Goal: Transaction & Acquisition: Purchase product/service

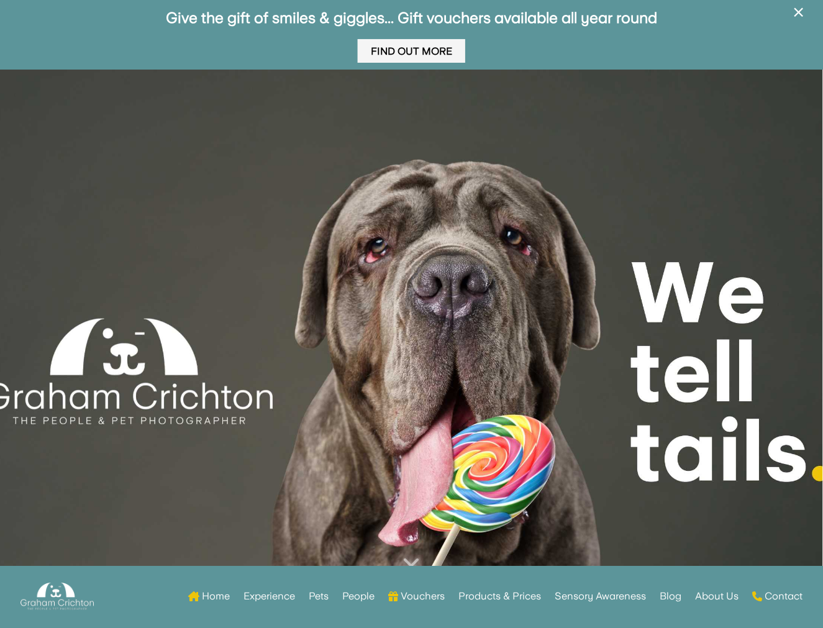
click at [393, 44] on link "Find Out More" at bounding box center [411, 51] width 107 height 24
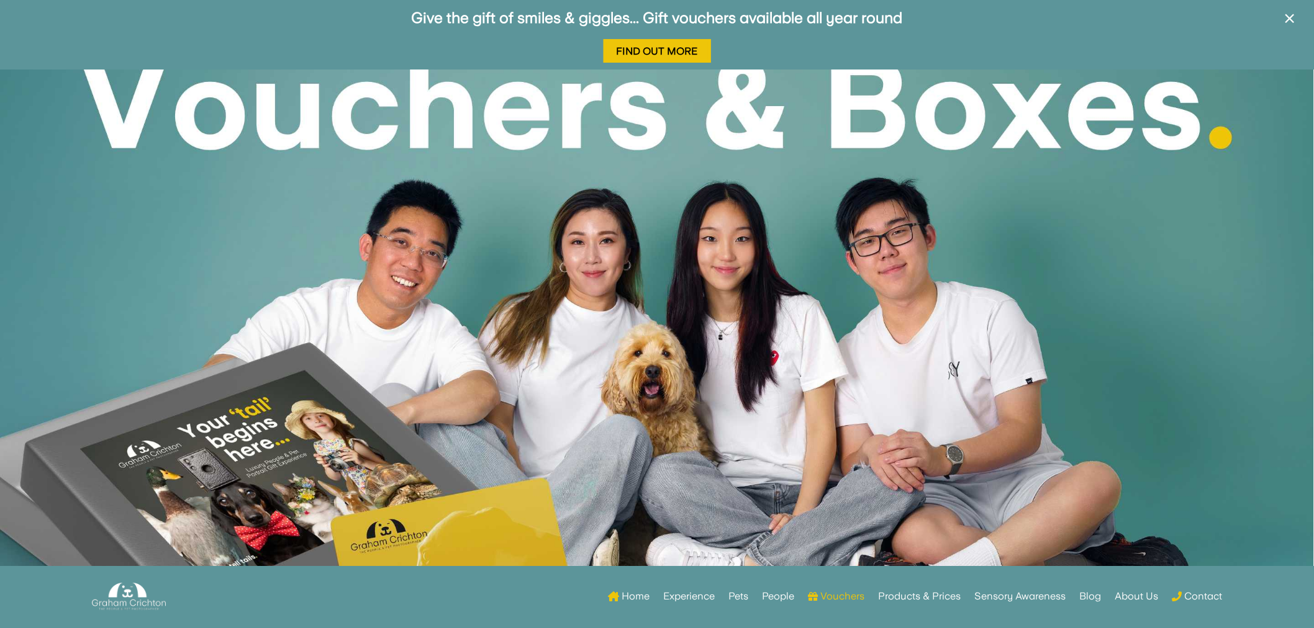
click at [822, 120] on div at bounding box center [657, 354] width 1314 height 569
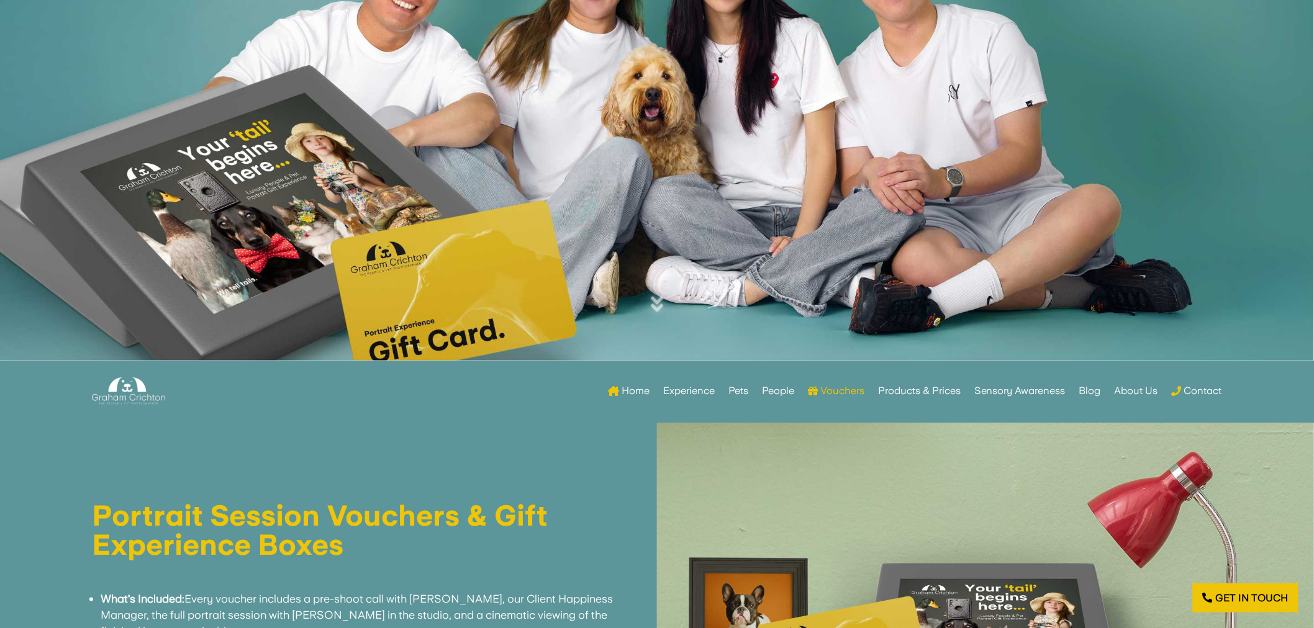
scroll to position [69, 0]
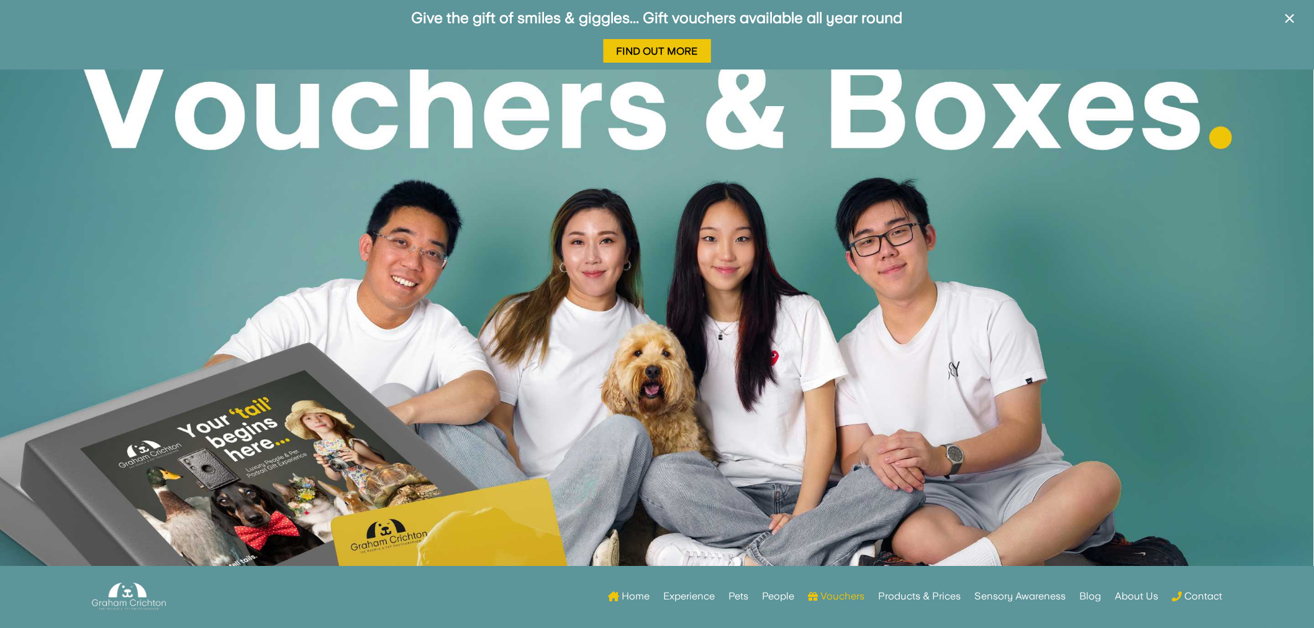
click at [328, 44] on p "Give the gift of smiles & giggles... Gift vouchers available all year round Fin…" at bounding box center [656, 35] width 1301 height 49
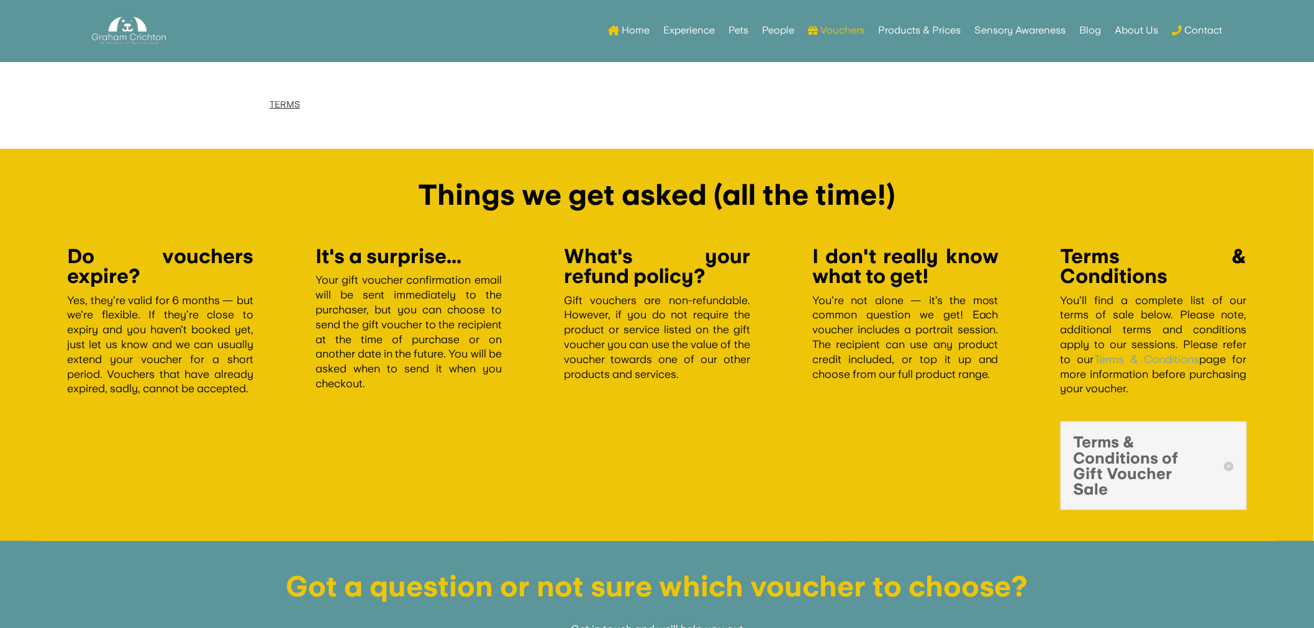
scroll to position [2120, 0]
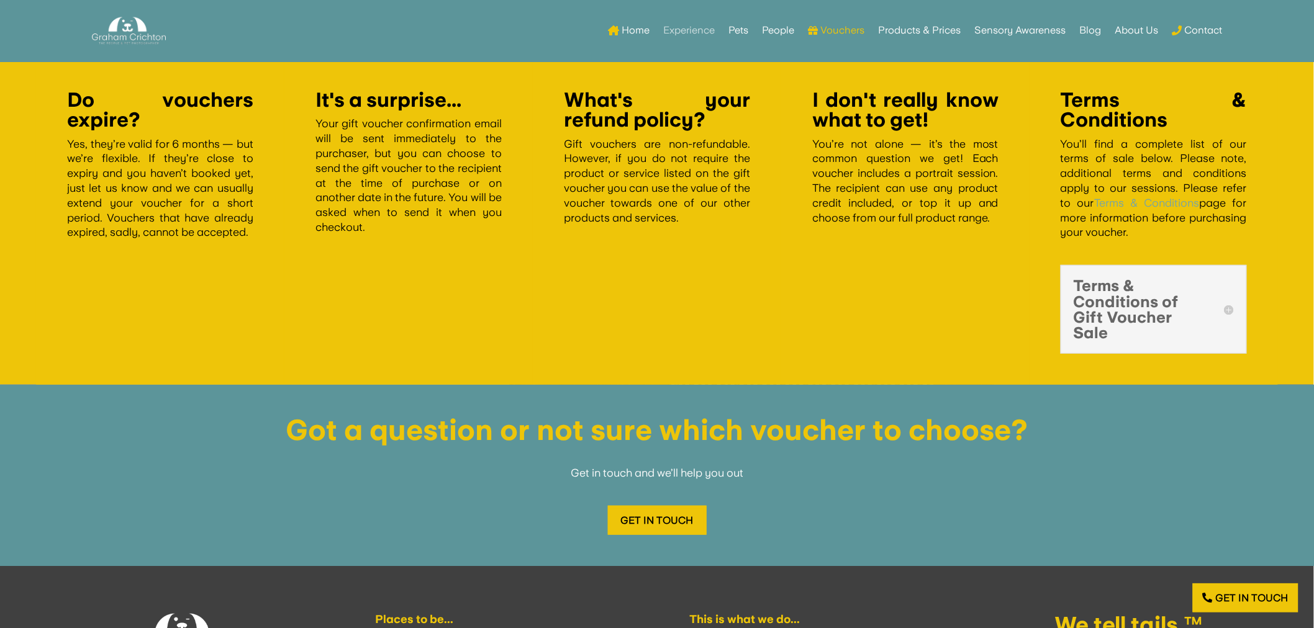
click at [671, 53] on link "Experience" at bounding box center [689, 30] width 52 height 48
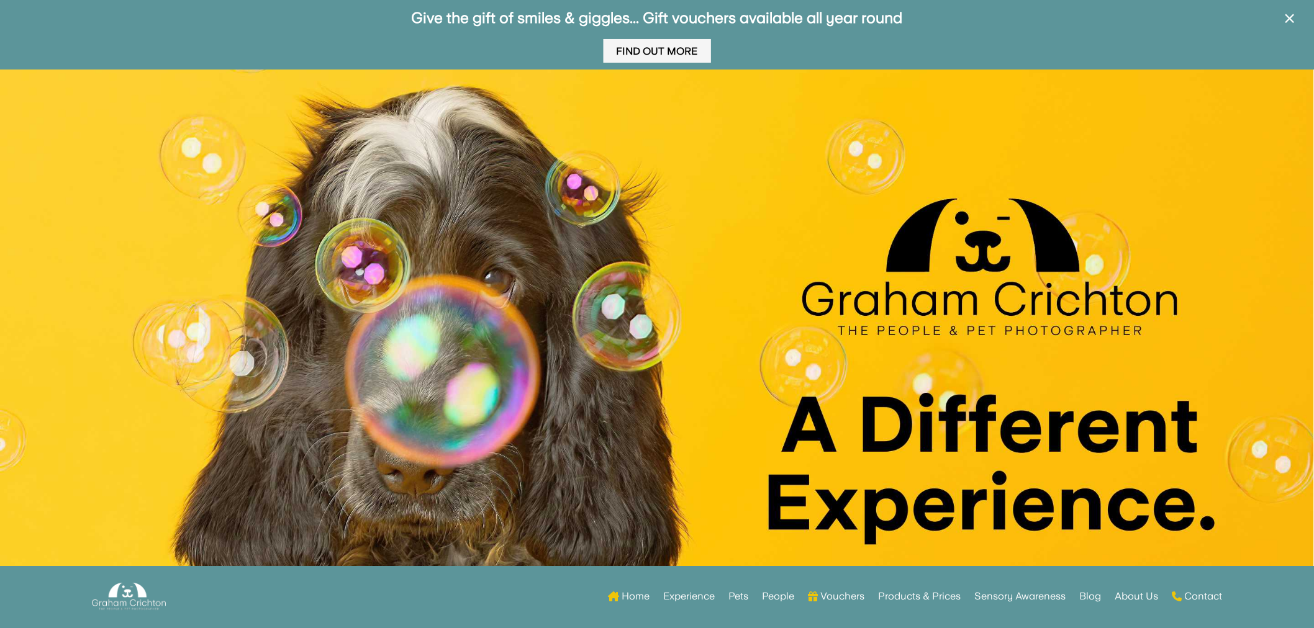
click at [646, 45] on link "Find Out More" at bounding box center [656, 51] width 107 height 24
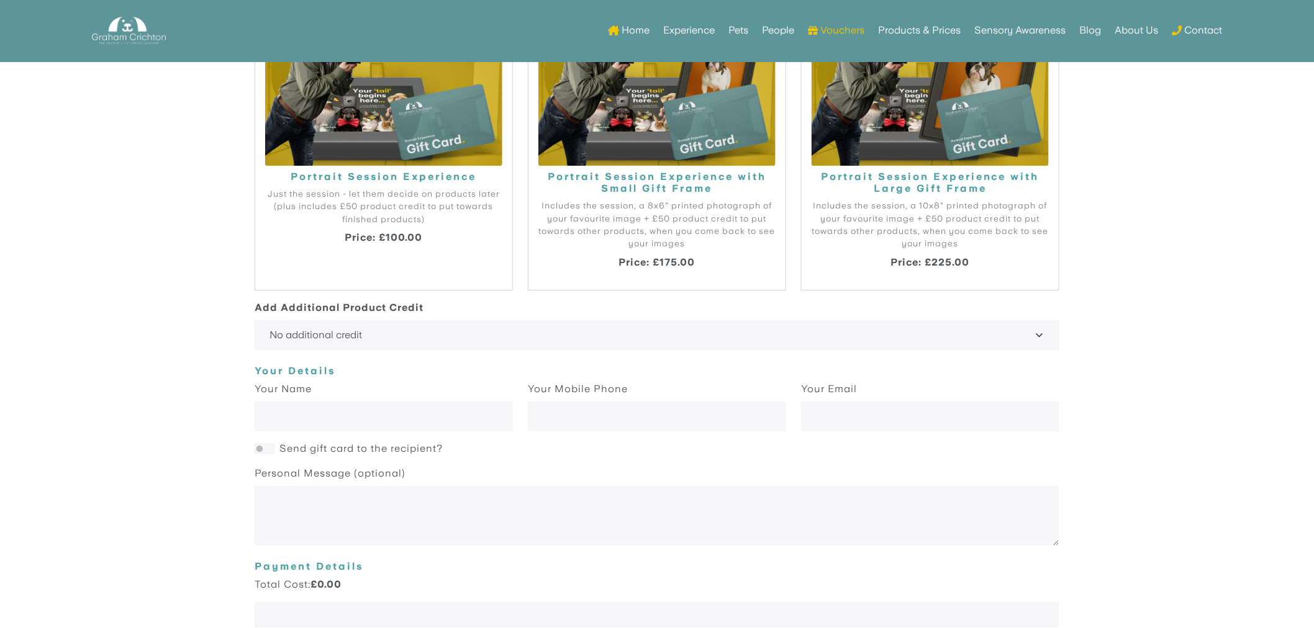
scroll to position [1484, 0]
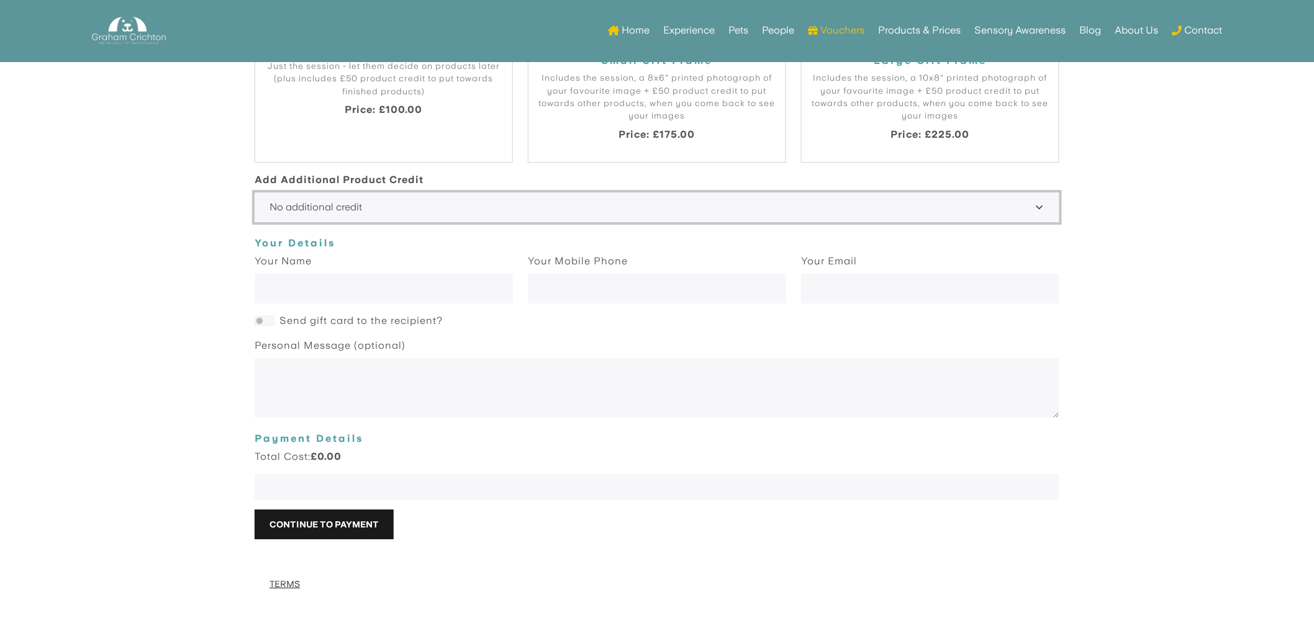
click at [740, 209] on select "No additional credit +£50 +£100 +£150 +£200 +£250 +£300 +£350 +£400 +£450 +£500…" at bounding box center [657, 208] width 805 height 30
click at [255, 223] on select "No additional credit +£50 +£100 +£150 +£200 +£250 +£300 +£350 +£400 +£450 +£500…" at bounding box center [657, 208] width 805 height 30
click at [613, 215] on select "No additional credit +£50 +£100 +£150 +£200 +£250 +£300 +£350 +£400 +£450 +£500…" at bounding box center [657, 208] width 805 height 30
click at [255, 223] on select "No additional credit +£50 +£100 +£150 +£200 +£250 +£300 +£350 +£400 +£450 +£500…" at bounding box center [657, 208] width 805 height 30
click at [589, 196] on select "No additional credit +£50 +£100 +£150 +£200 +£250 +£300 +£350 +£400 +£450 +£500…" at bounding box center [657, 208] width 805 height 30
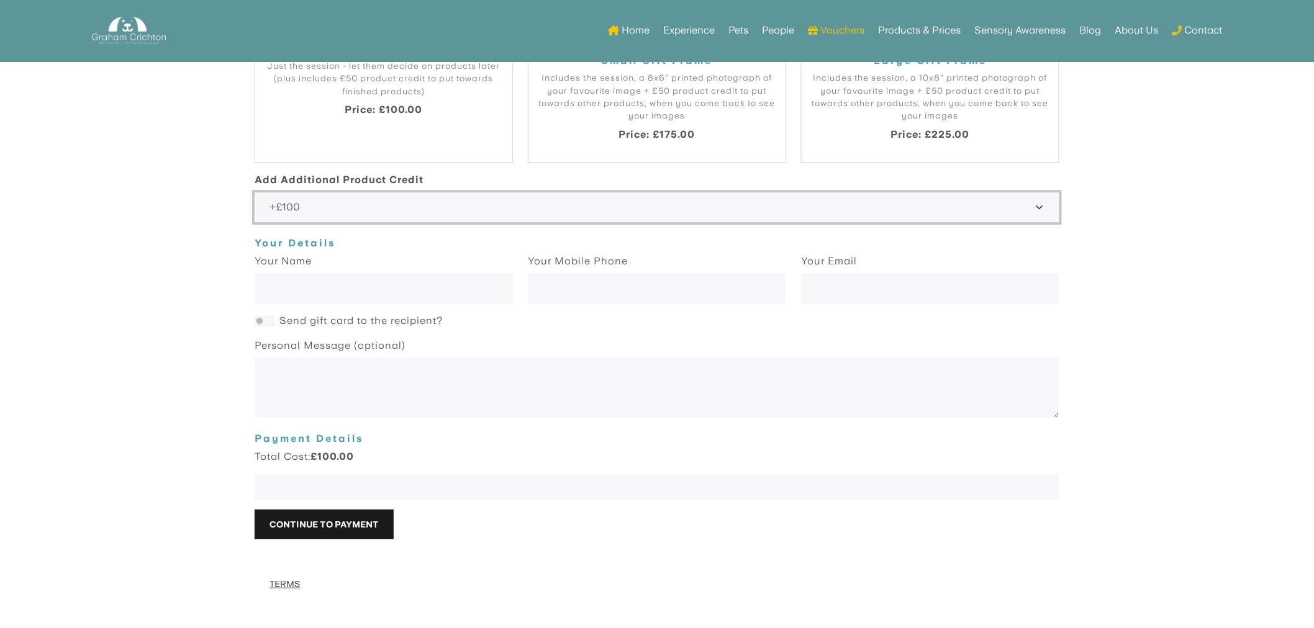
click at [255, 223] on select "No additional credit +£50 +£100 +£150 +£200 +£250 +£300 +£350 +£400 +£450 +£500…" at bounding box center [657, 208] width 805 height 30
click at [555, 193] on select "No additional credit +£50 +£100 +£150 +£200 +£250 +£300 +£350 +£400 +£450 +£500…" at bounding box center [657, 208] width 805 height 30
click at [255, 223] on select "No additional credit +£50 +£100 +£150 +£200 +£250 +£300 +£350 +£400 +£450 +£500…" at bounding box center [657, 208] width 805 height 30
click at [503, 206] on select "No additional credit +£50 +£100 +£150 +£200 +£250 +£300 +£350 +£400 +£450 +£500…" at bounding box center [657, 208] width 805 height 30
click at [255, 223] on select "No additional credit +£50 +£100 +£150 +£200 +£250 +£300 +£350 +£400 +£450 +£500…" at bounding box center [657, 208] width 805 height 30
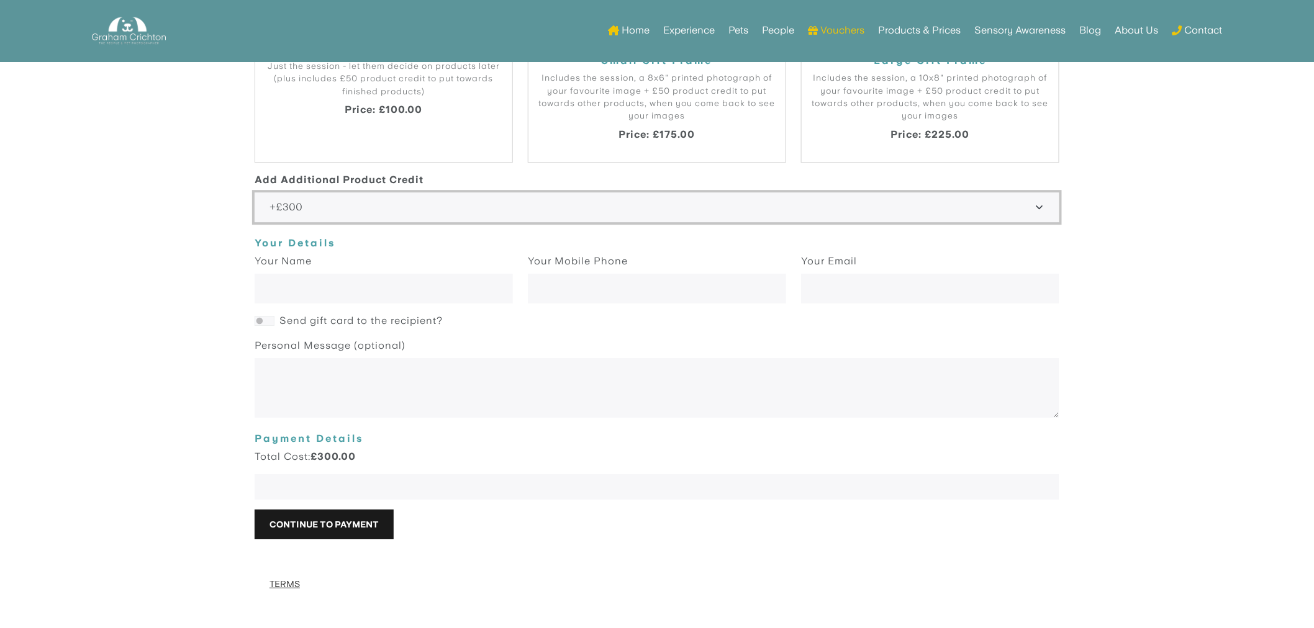
click at [482, 214] on select "No additional credit +£50 +£100 +£150 +£200 +£250 +£300 +£350 +£400 +£450 +£500…" at bounding box center [657, 208] width 805 height 30
click at [255, 223] on select "No additional credit +£50 +£100 +£150 +£200 +£250 +£300 +£350 +£400 +£450 +£500…" at bounding box center [657, 208] width 805 height 30
click at [425, 198] on select "No additional credit +£50 +£100 +£150 +£200 +£250 +£300 +£350 +£400 +£450 +£500…" at bounding box center [657, 208] width 805 height 30
click at [255, 223] on select "No additional credit +£50 +£100 +£150 +£200 +£250 +£300 +£350 +£400 +£450 +£500…" at bounding box center [657, 208] width 805 height 30
click at [523, 210] on select "No additional credit +£50 +£100 +£150 +£200 +£250 +£300 +£350 +£400 +£450 +£500…" at bounding box center [657, 208] width 805 height 30
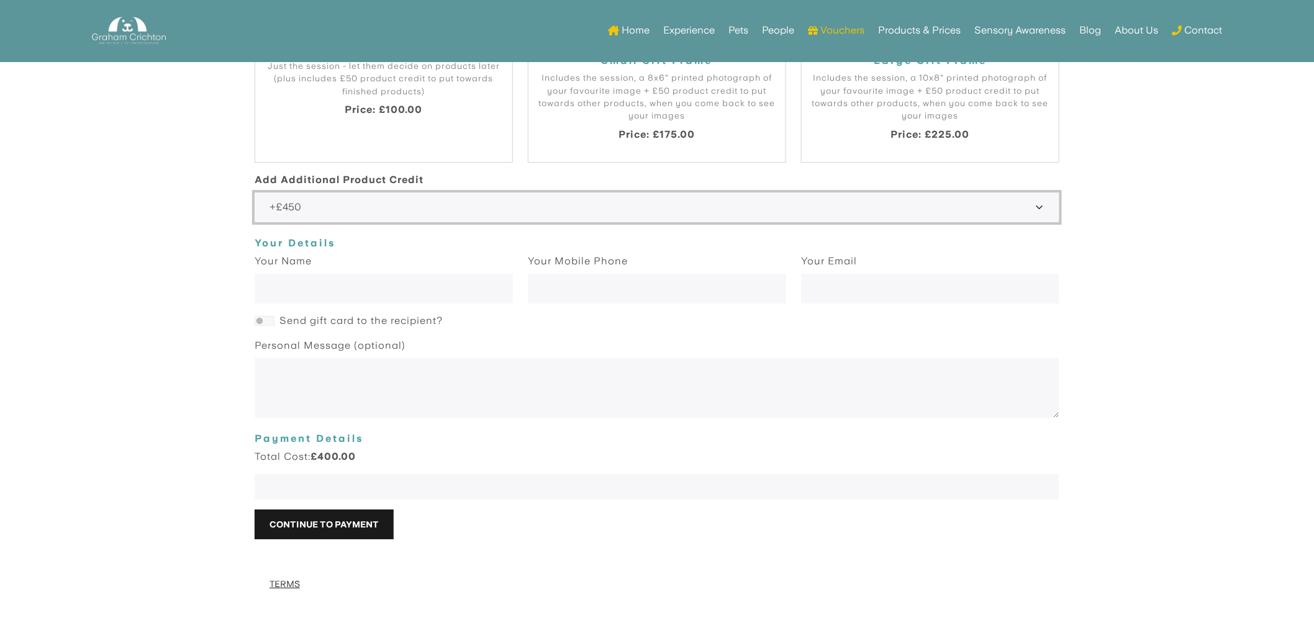
click at [255, 223] on select "No additional credit +£50 +£100 +£150 +£200 +£250 +£300 +£350 +£400 +£450 +£500…" at bounding box center [657, 208] width 805 height 30
drag, startPoint x: 423, startPoint y: 208, endPoint x: 417, endPoint y: 220, distance: 13.3
click at [423, 210] on select "No additional credit +£50 +£100 +£150 +£200 +£250 +£300 +£350 +£400 +£450 +£500…" at bounding box center [657, 208] width 805 height 30
select select "500"
click at [255, 223] on select "No additional credit +£50 +£100 +£150 +£200 +£250 +£300 +£350 +£400 +£450 +£500…" at bounding box center [657, 208] width 805 height 30
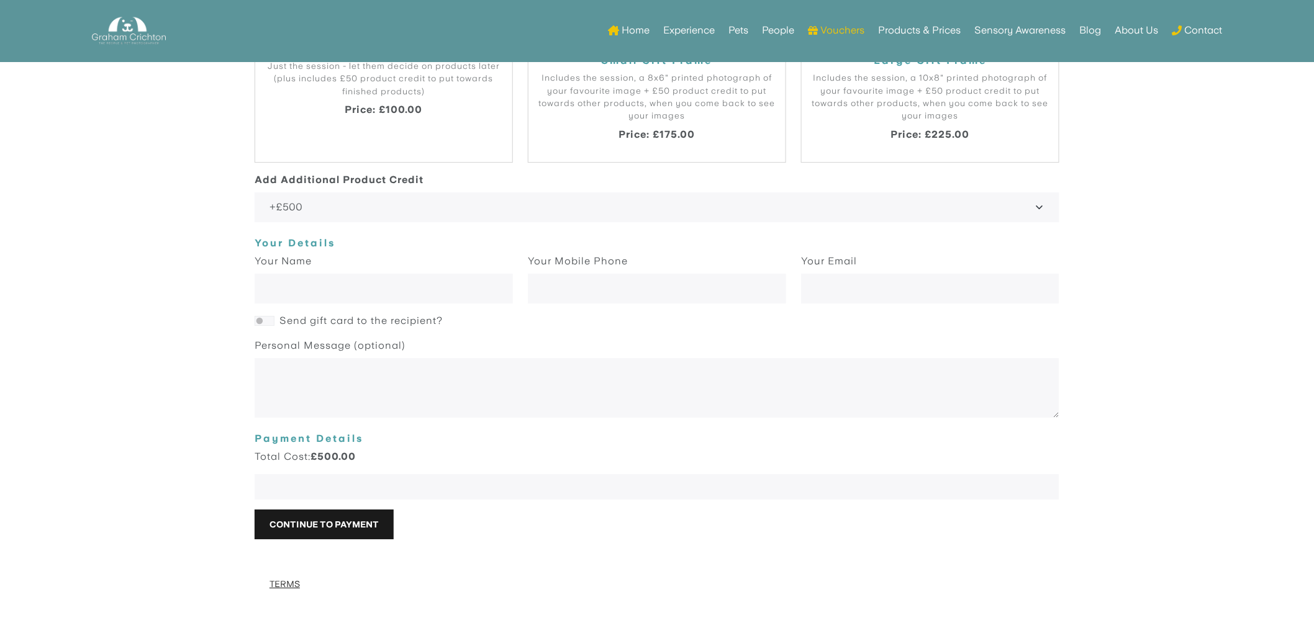
click at [1016, 256] on div "Your Email" at bounding box center [929, 280] width 273 height 50
click at [389, 208] on select "No additional credit +£50 +£100 +£150 +£200 +£250 +£300 +£350 +£400 +£450 +£500…" at bounding box center [657, 208] width 805 height 30
click at [151, 273] on body "Portrait Gift Card Give the gift of memories with a portrait gift experience wi…" at bounding box center [657, 155] width 1314 height 940
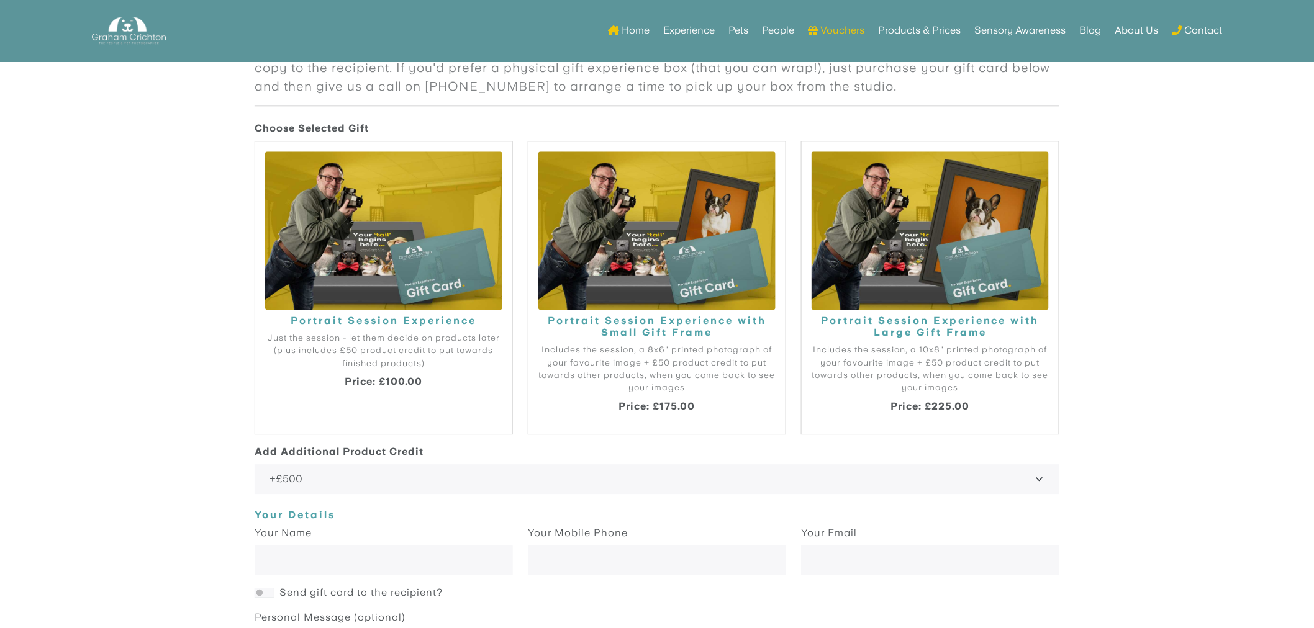
scroll to position [1414, 0]
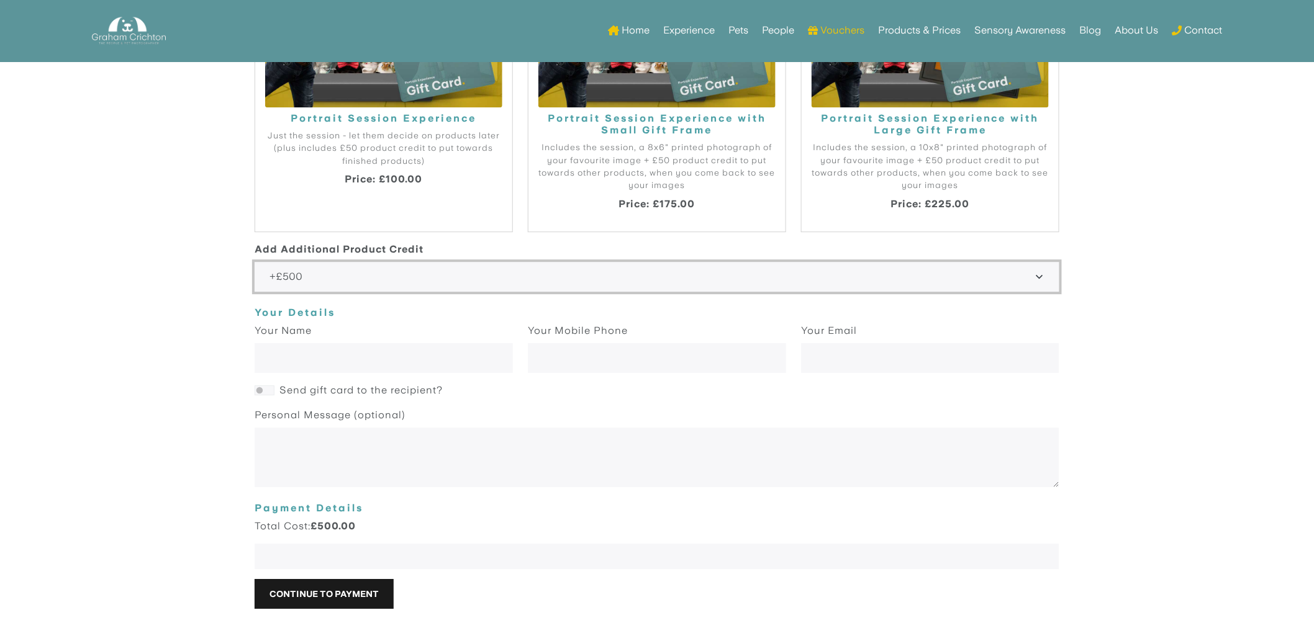
click at [526, 283] on select "No additional credit +£50 +£100 +£150 +£200 +£250 +£300 +£350 +£400 +£450 +£500…" at bounding box center [657, 278] width 805 height 30
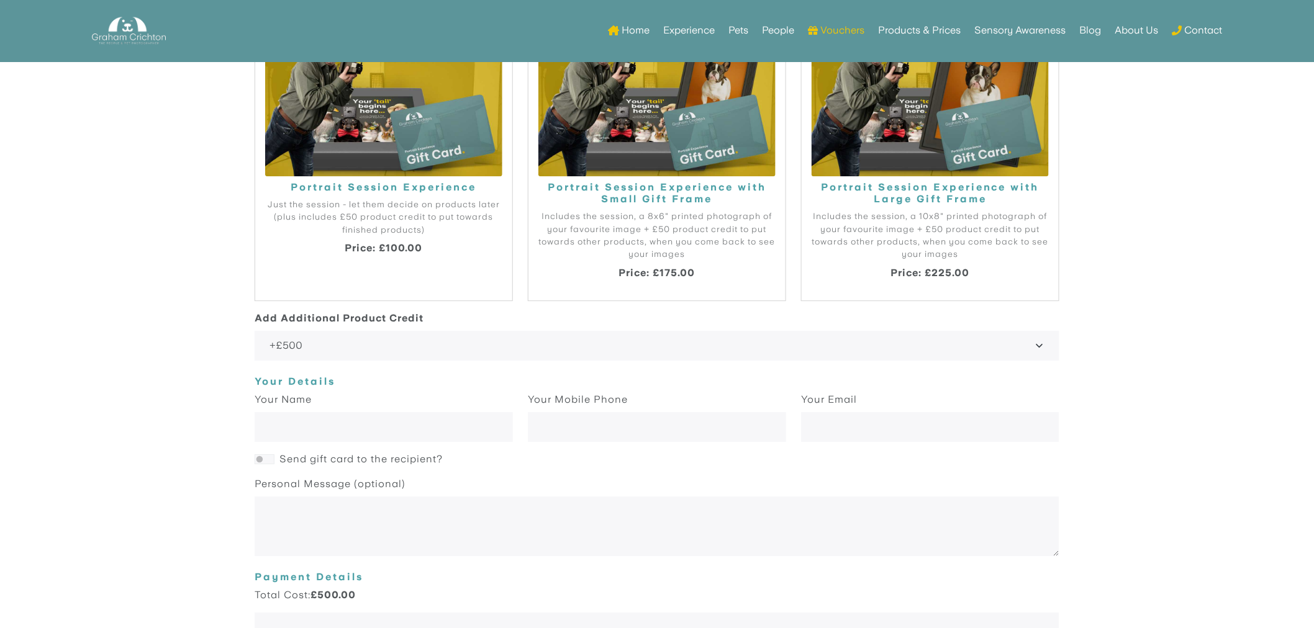
click at [1178, 209] on body "Portrait Gift Card Give the gift of memories with a portrait gift experience wi…" at bounding box center [657, 293] width 1314 height 940
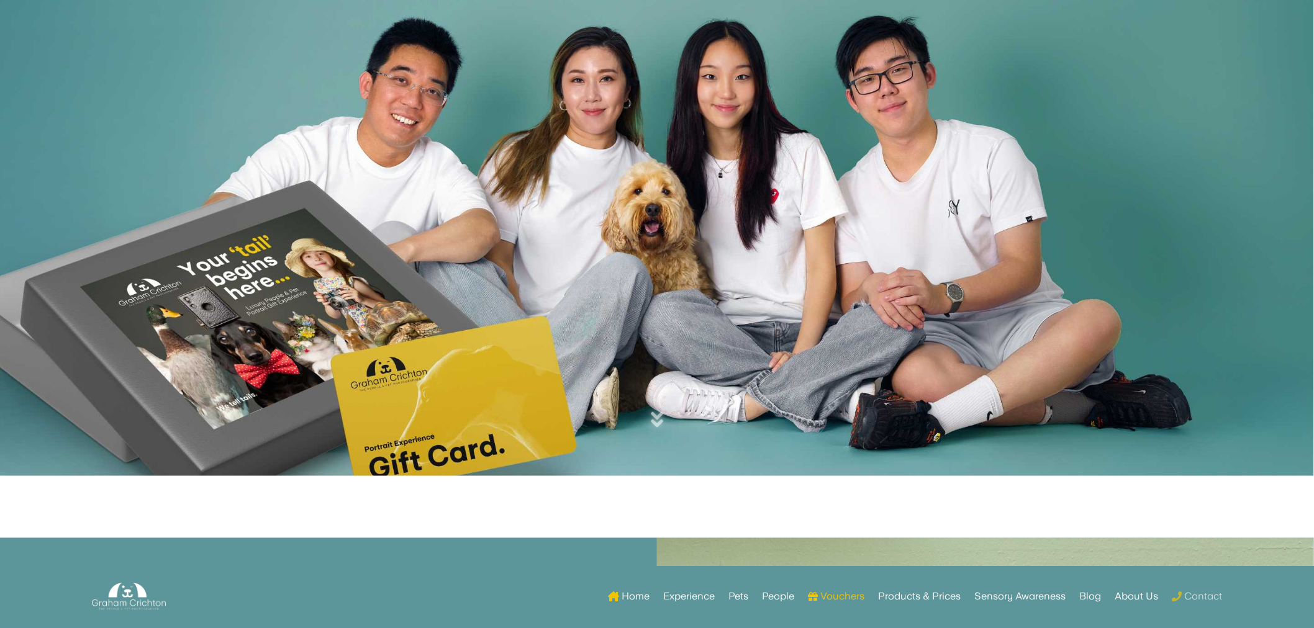
scroll to position [0, 0]
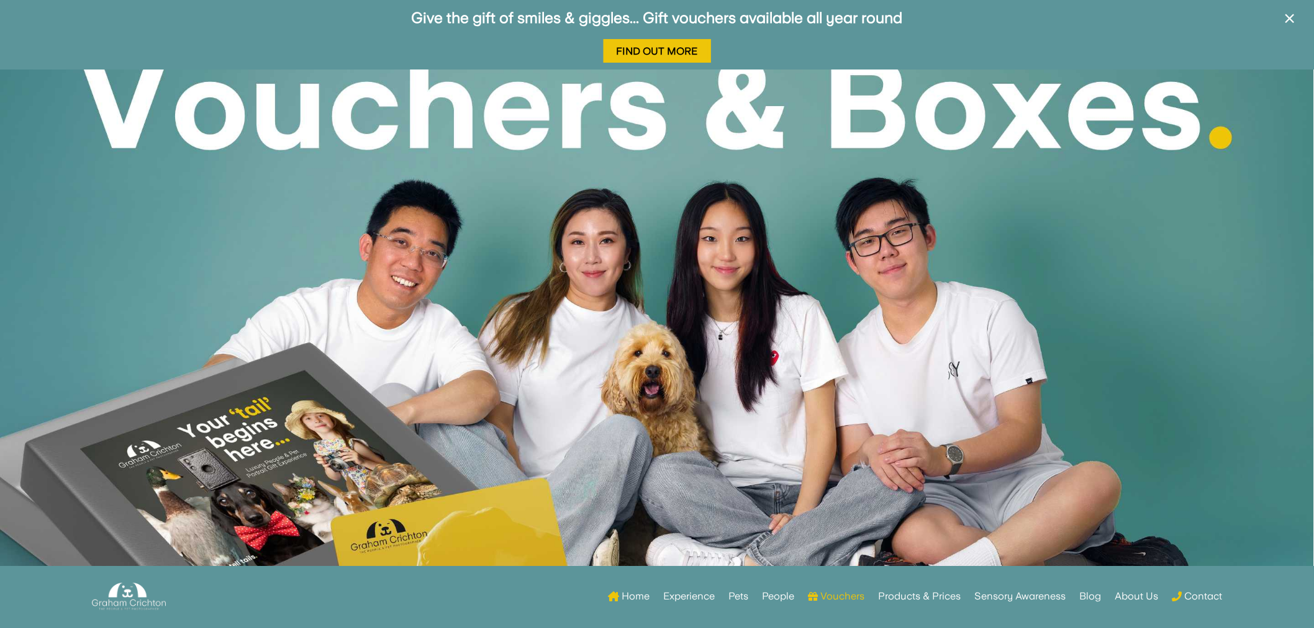
click at [1142, 109] on div at bounding box center [657, 354] width 1314 height 569
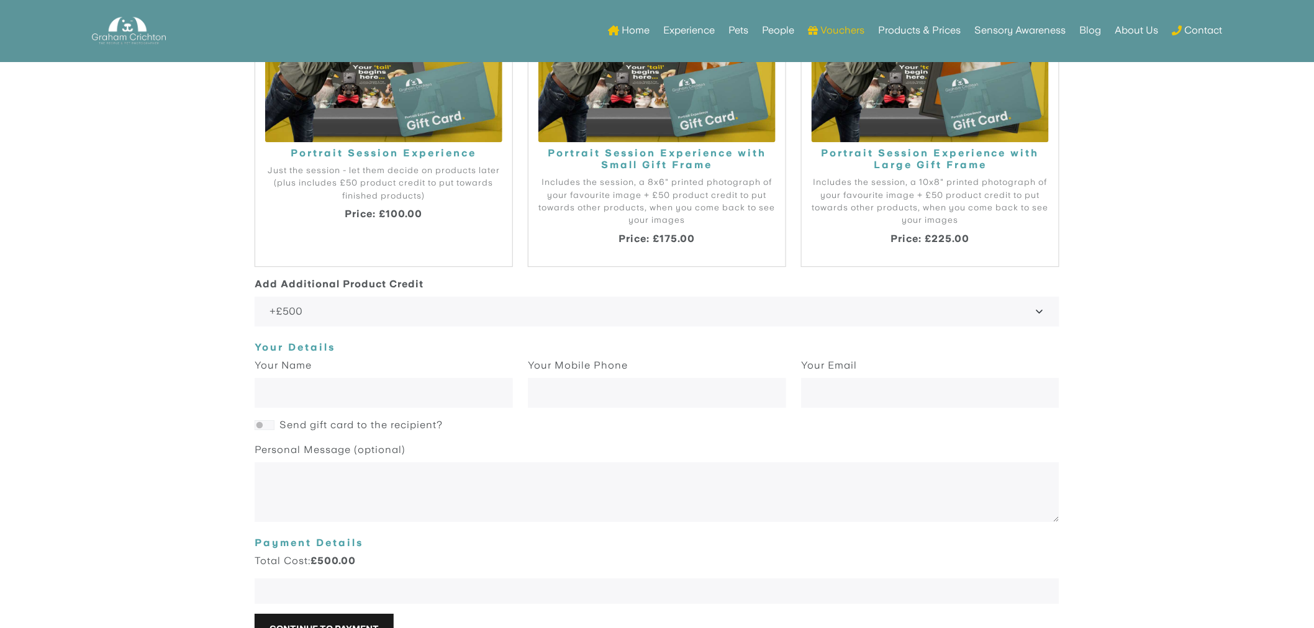
scroll to position [1448, 0]
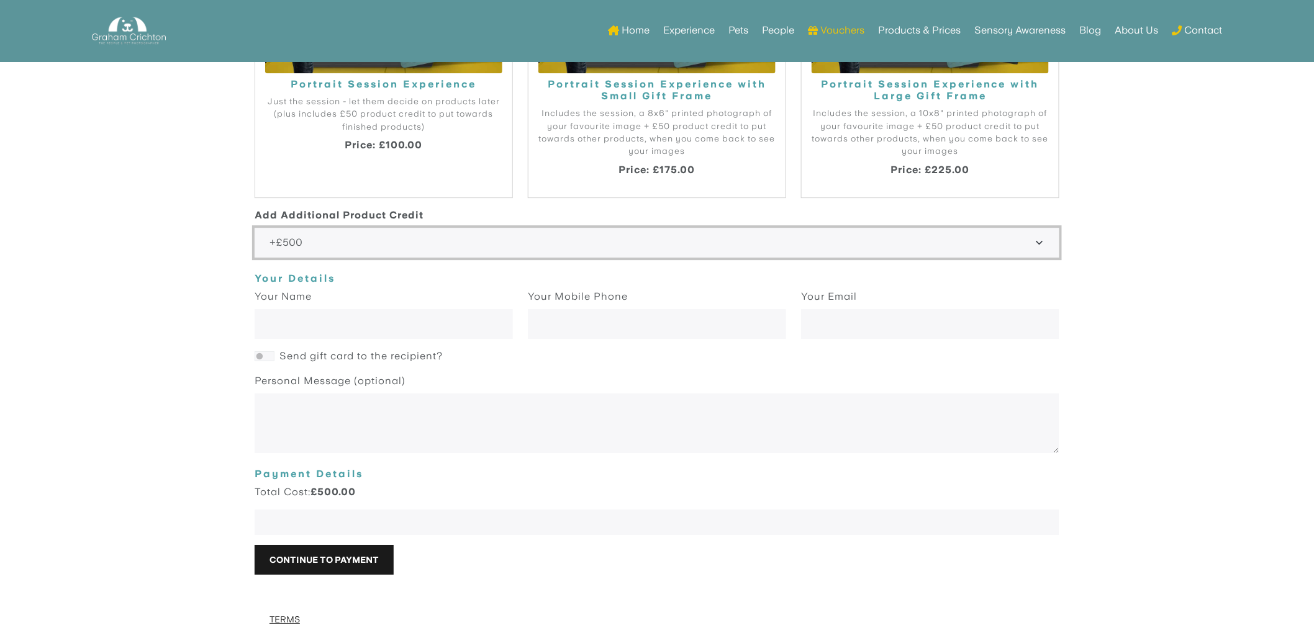
click at [743, 238] on select "No additional credit +£50 +£100 +£150 +£200 +£250 +£300 +£350 +£400 +£450 +£500…" at bounding box center [657, 243] width 805 height 30
